Goal: Task Accomplishment & Management: Manage account settings

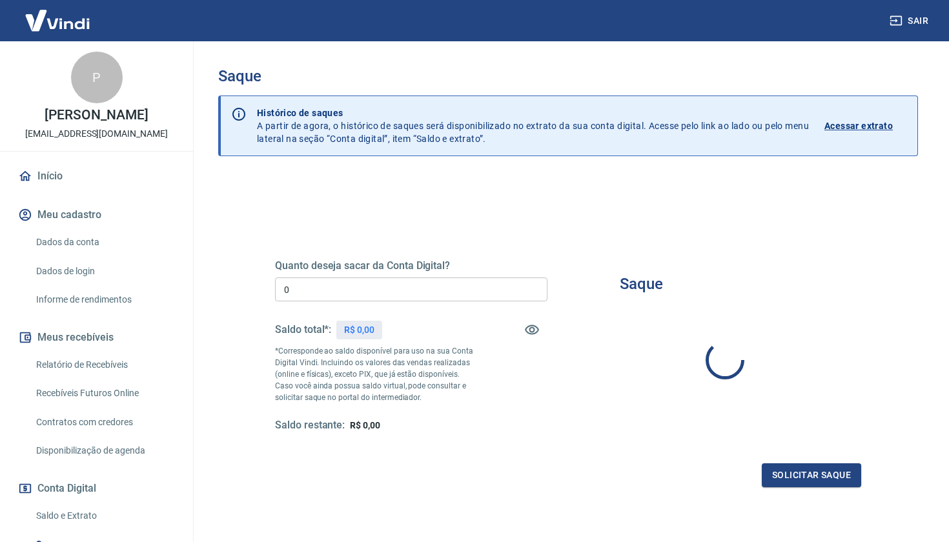
type input "R$ 0,00"
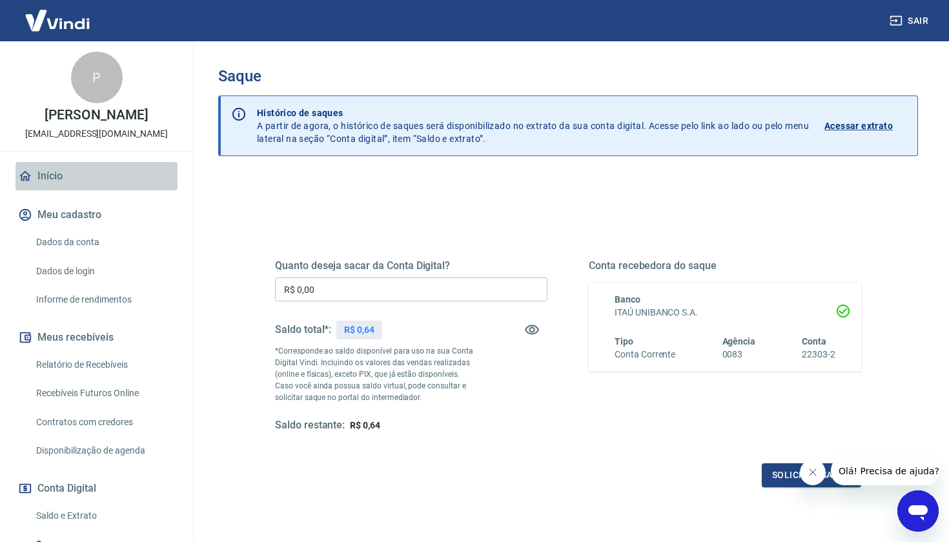
click at [63, 170] on link "Início" at bounding box center [96, 176] width 162 height 28
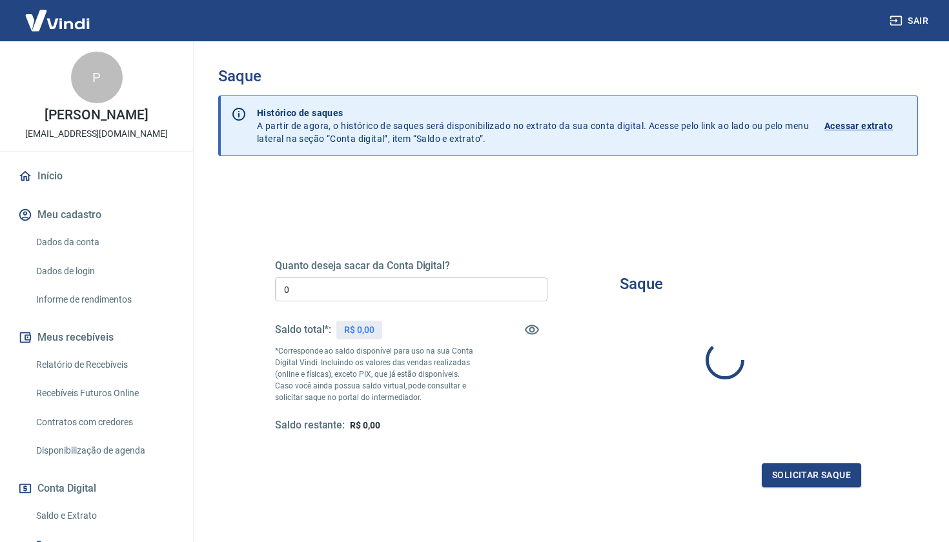
type input "R$ 0,00"
